Goal: Obtain resource: Download file/media

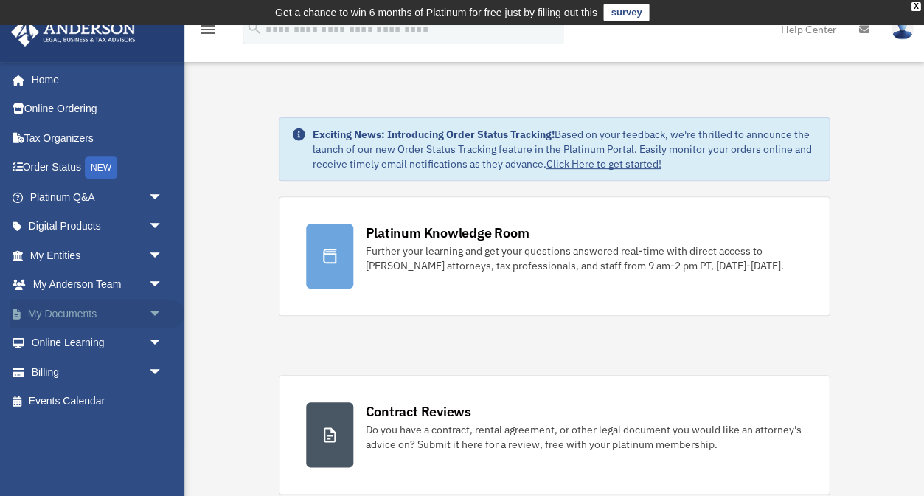
click at [69, 314] on link "My Documents arrow_drop_down" at bounding box center [97, 314] width 174 height 30
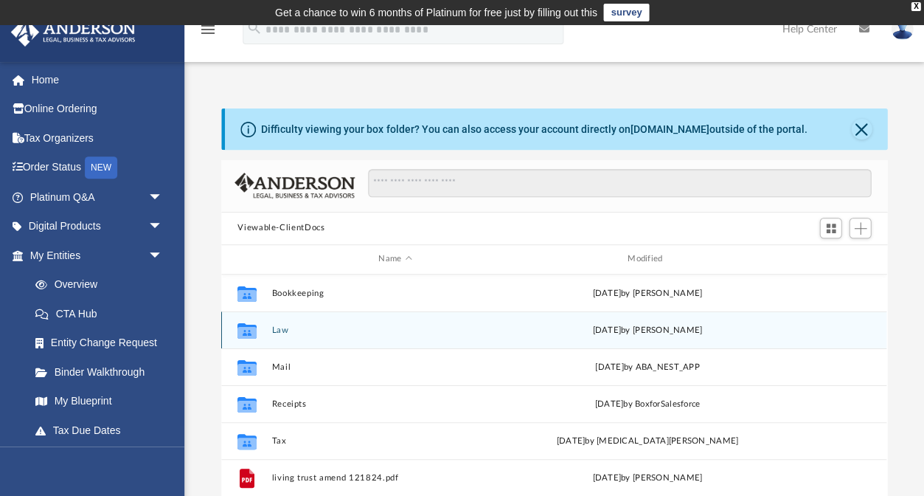
scroll to position [1, 1]
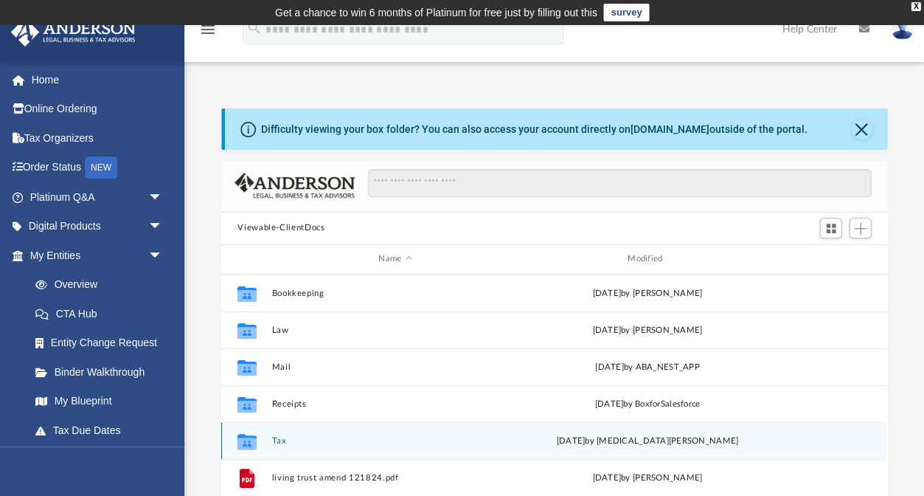
click at [280, 438] on button "Tax" at bounding box center [395, 441] width 246 height 10
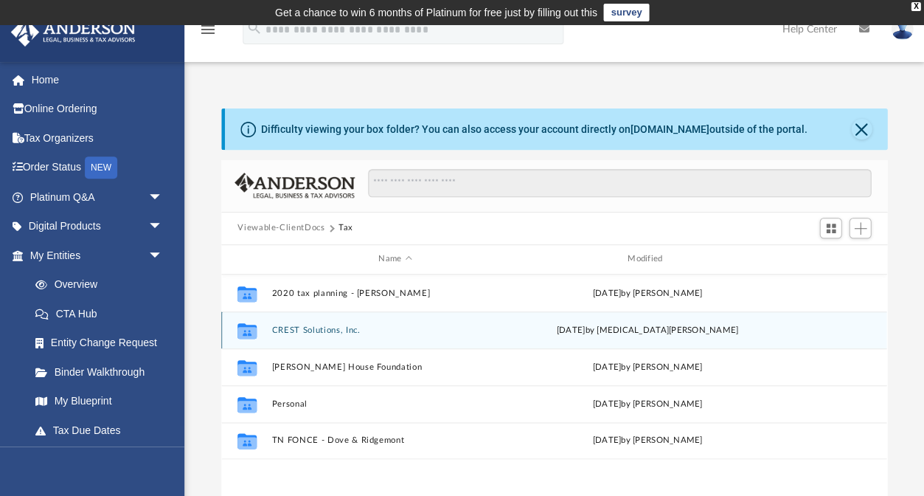
click at [294, 326] on button "CREST Solutions, Inc." at bounding box center [395, 330] width 246 height 10
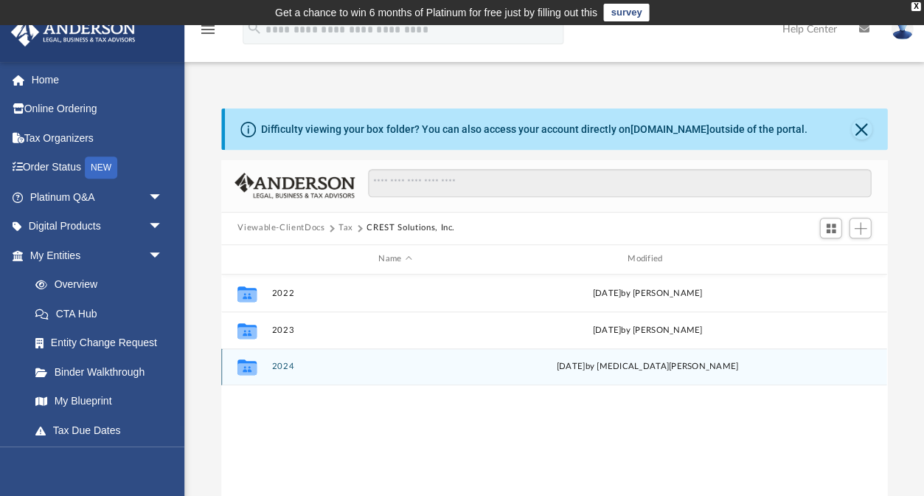
click at [281, 369] on button "2024" at bounding box center [395, 366] width 246 height 10
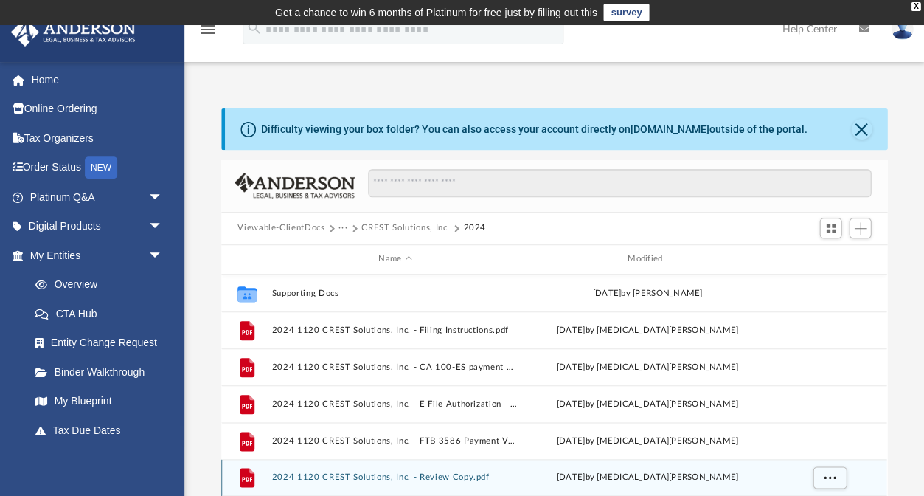
click at [458, 477] on button "2024 1120 CREST Solutions, Inc. - Review Copy.pdf" at bounding box center [395, 477] width 246 height 10
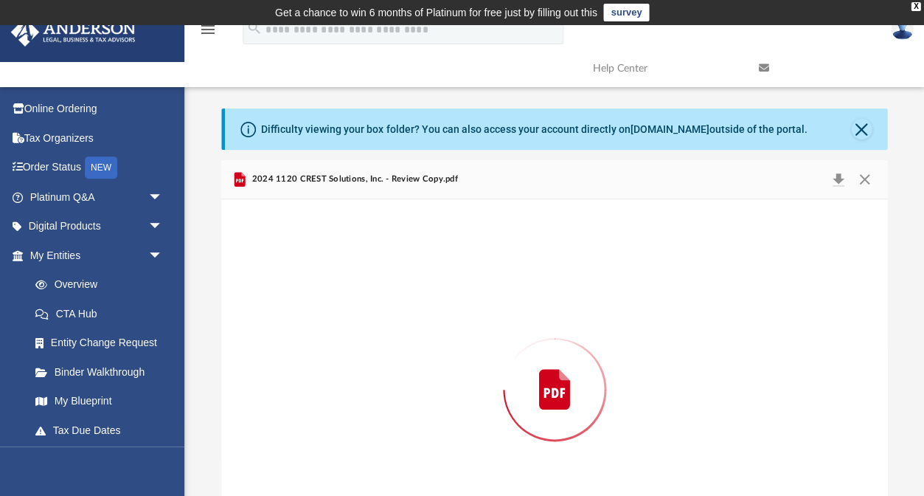
scroll to position [84, 0]
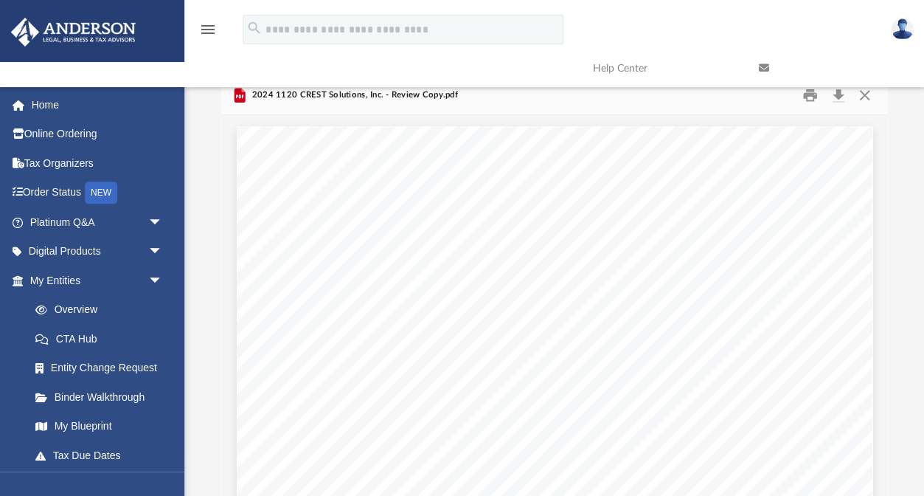
scroll to position [0, 0]
click at [839, 91] on link at bounding box center [830, 68] width 166 height 58
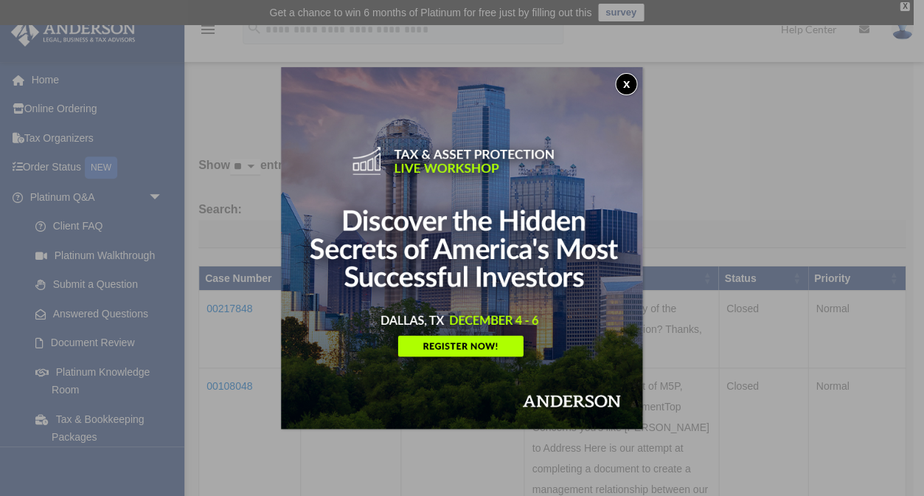
click at [623, 83] on button "x" at bounding box center [626, 84] width 22 height 22
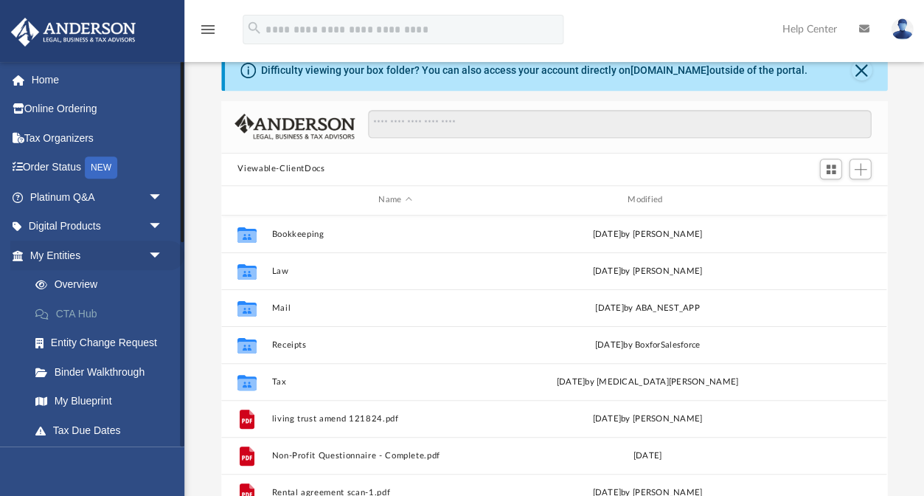
scroll to position [1, 1]
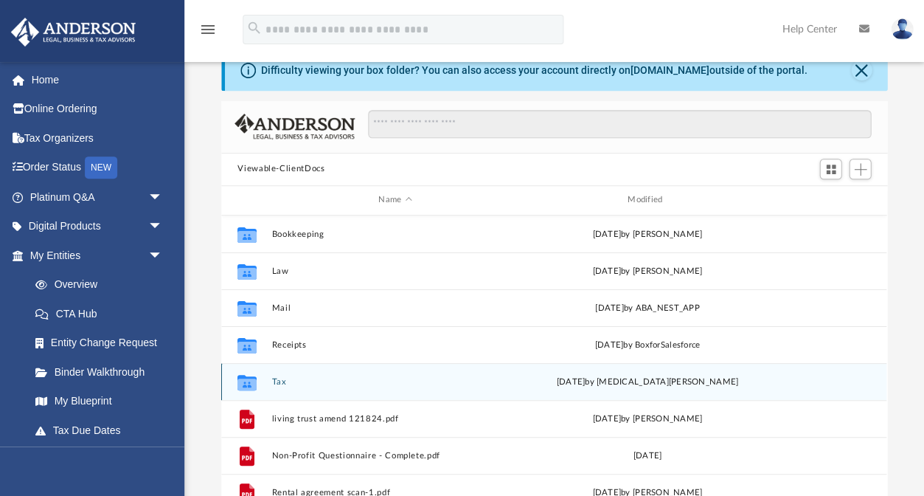
click at [277, 382] on button "Tax" at bounding box center [395, 382] width 246 height 10
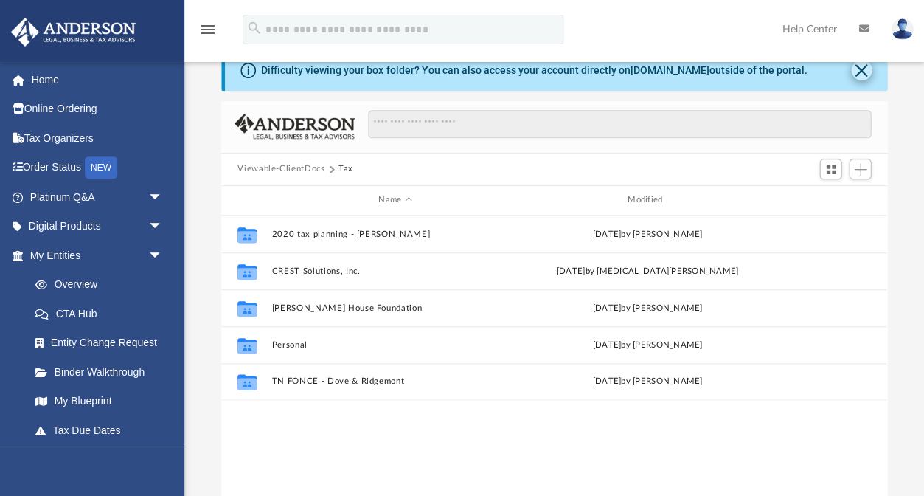
click at [862, 73] on button "Close" at bounding box center [861, 70] width 21 height 21
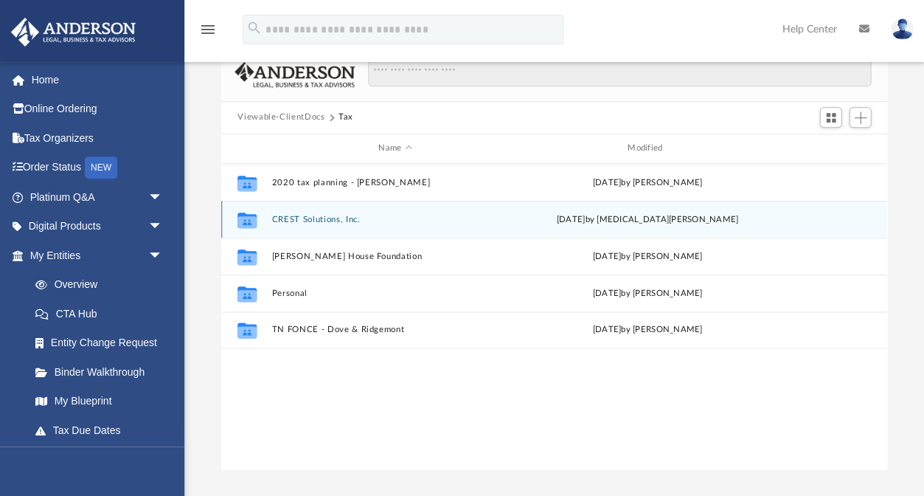
click at [288, 221] on button "CREST Solutions, Inc." at bounding box center [395, 220] width 246 height 10
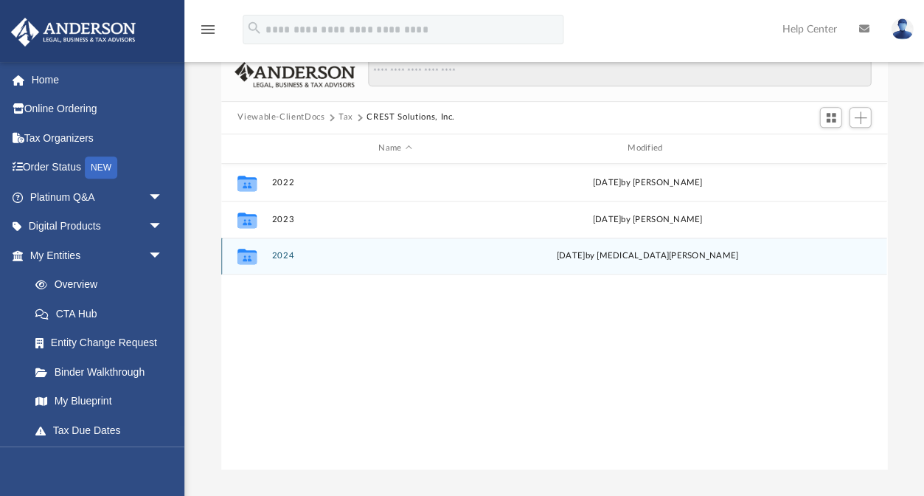
click at [282, 256] on button "2024" at bounding box center [395, 256] width 246 height 10
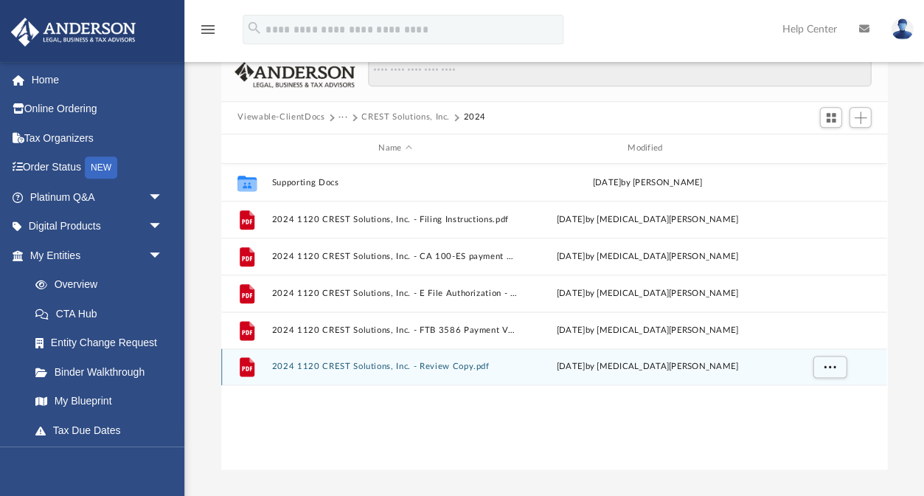
click at [442, 364] on button "2024 1120 CREST Solutions, Inc. - Review Copy.pdf" at bounding box center [395, 366] width 246 height 10
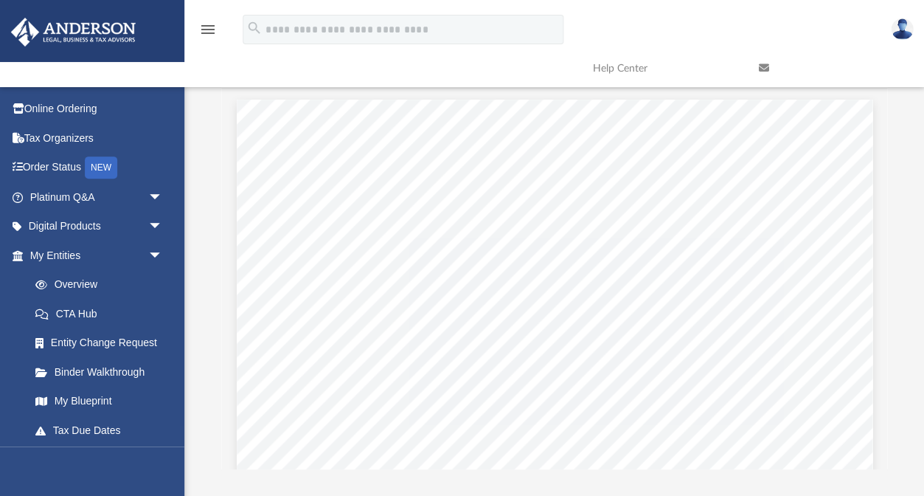
scroll to position [335, 666]
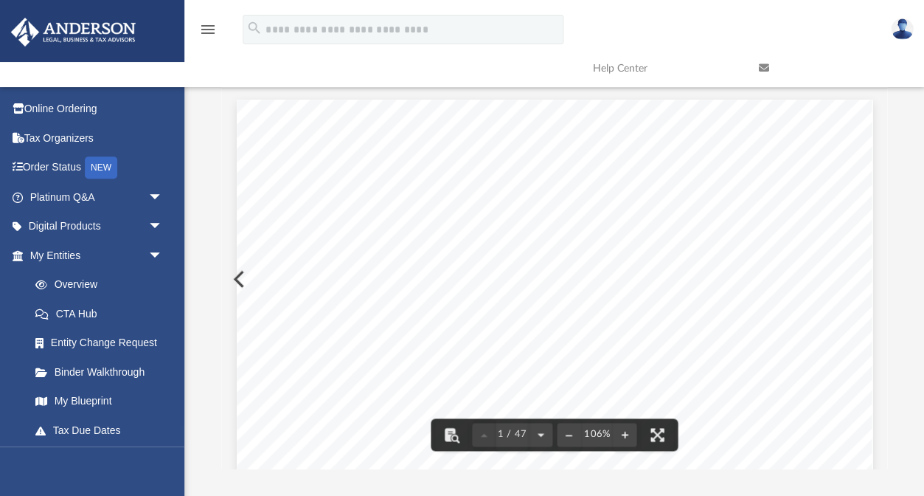
click at [654, 432] on button "File preview" at bounding box center [657, 434] width 32 height 32
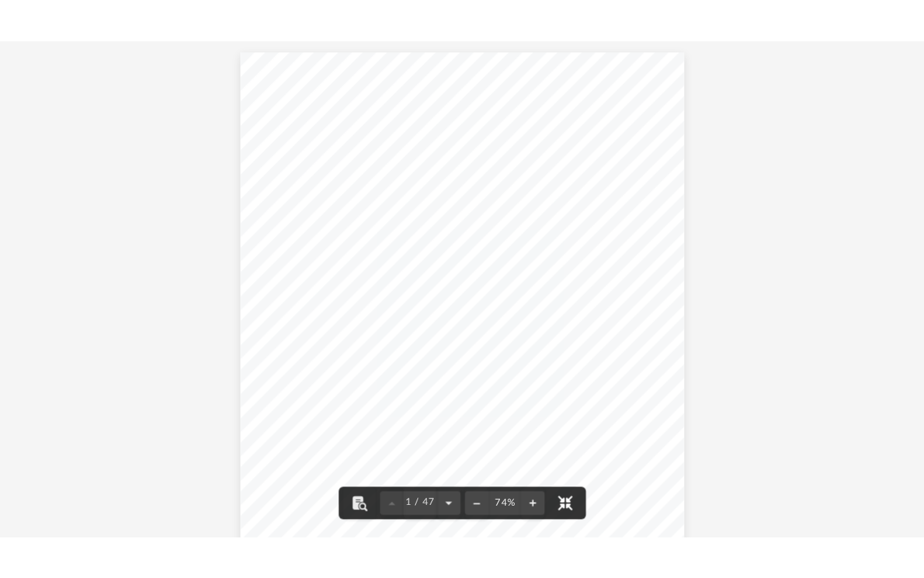
scroll to position [0, 0]
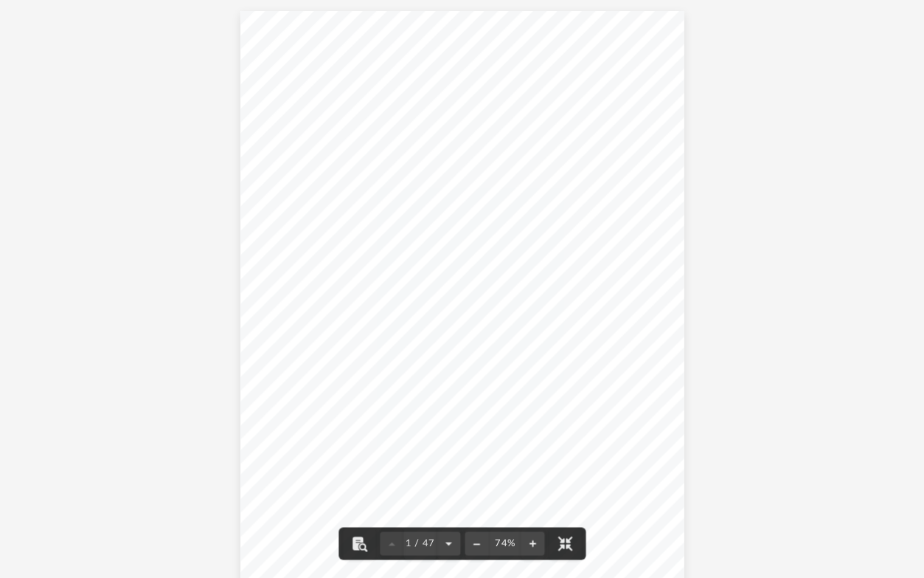
click at [491, 121] on div "426340 04-01-24 REVIEW COPY ANDERSON GLOBAL BUSINESS GROUP, LLC 3225 MCLEOD DRI…" at bounding box center [461, 298] width 443 height 574
click at [563, 495] on button "File preview" at bounding box center [565, 543] width 32 height 32
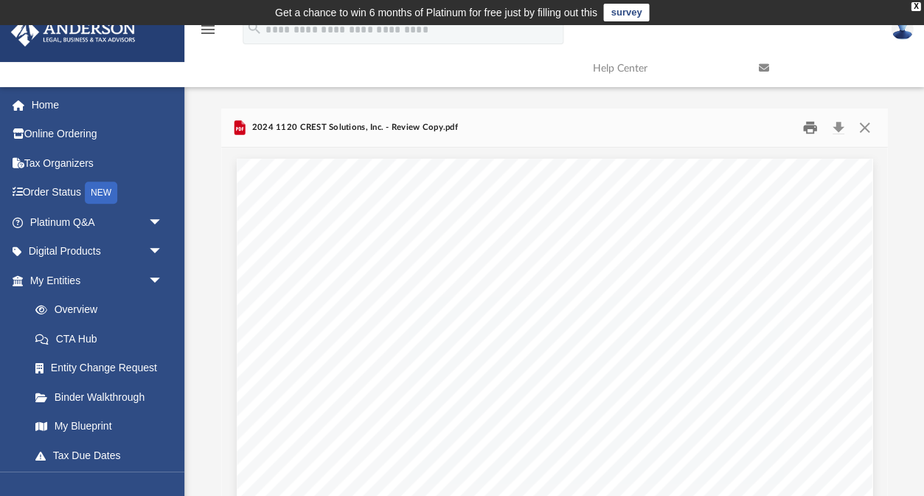
click at [808, 129] on button "Print" at bounding box center [810, 127] width 30 height 23
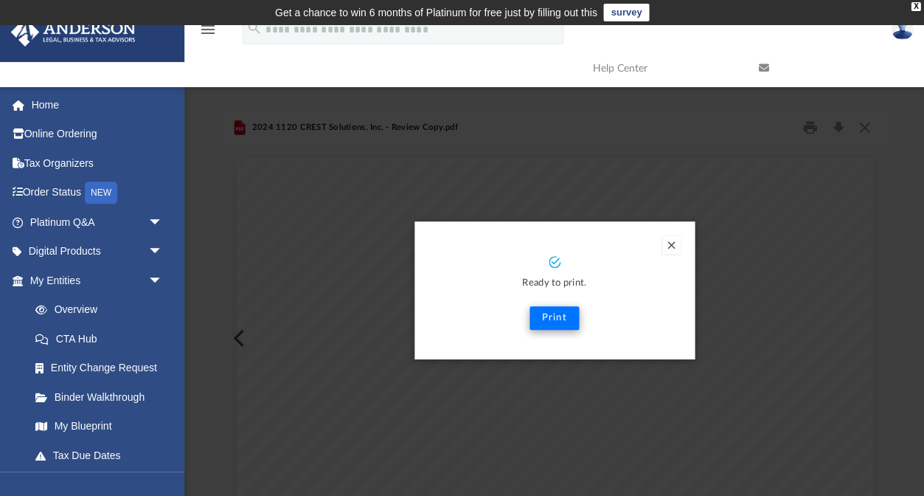
click at [556, 322] on button "Print" at bounding box center [554, 318] width 49 height 24
